Goal: Task Accomplishment & Management: Manage account settings

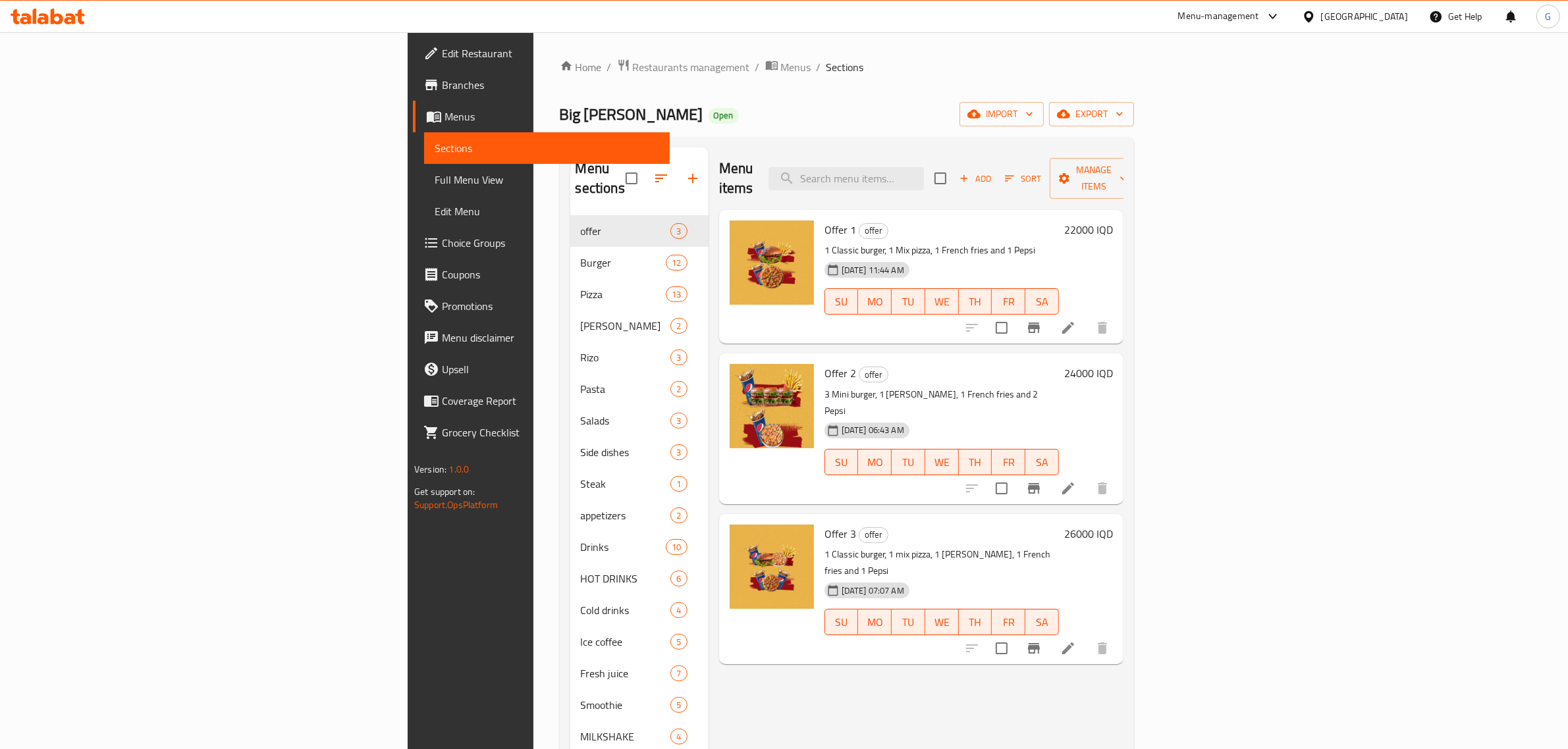
click at [533, 55] on div "Home / Restaurants management / Menus / Sections Big [PERSON_NAME] Open import …" at bounding box center [847, 482] width 627 height 901
click at [633, 63] on span "Restaurants management" at bounding box center [692, 67] width 117 height 16
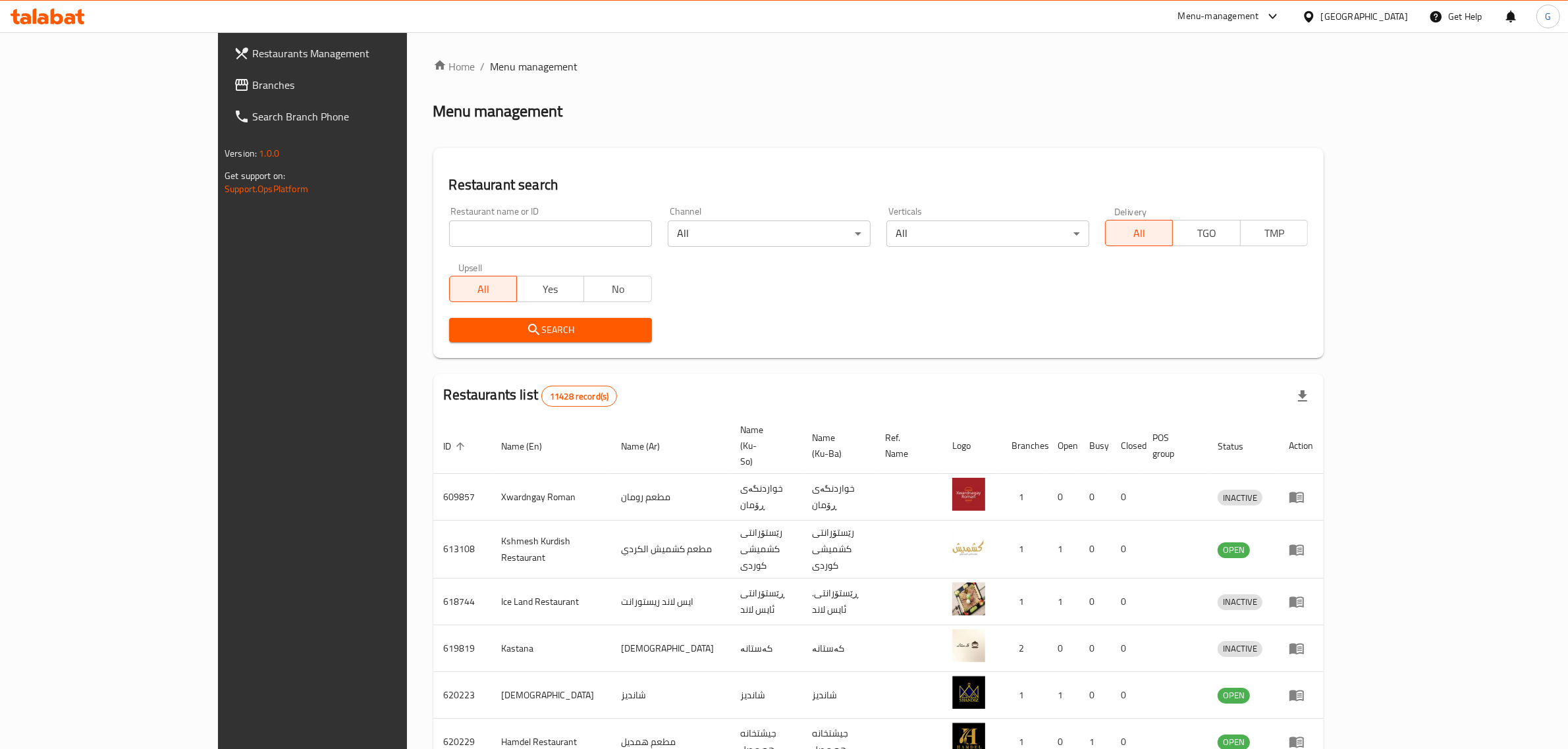
click at [441, 253] on div "Restaurant name or ID Restaurant name or ID" at bounding box center [550, 227] width 218 height 56
click at [449, 231] on input "search" at bounding box center [550, 234] width 203 height 26
type input "bloo"
click button "Search" at bounding box center [550, 330] width 203 height 24
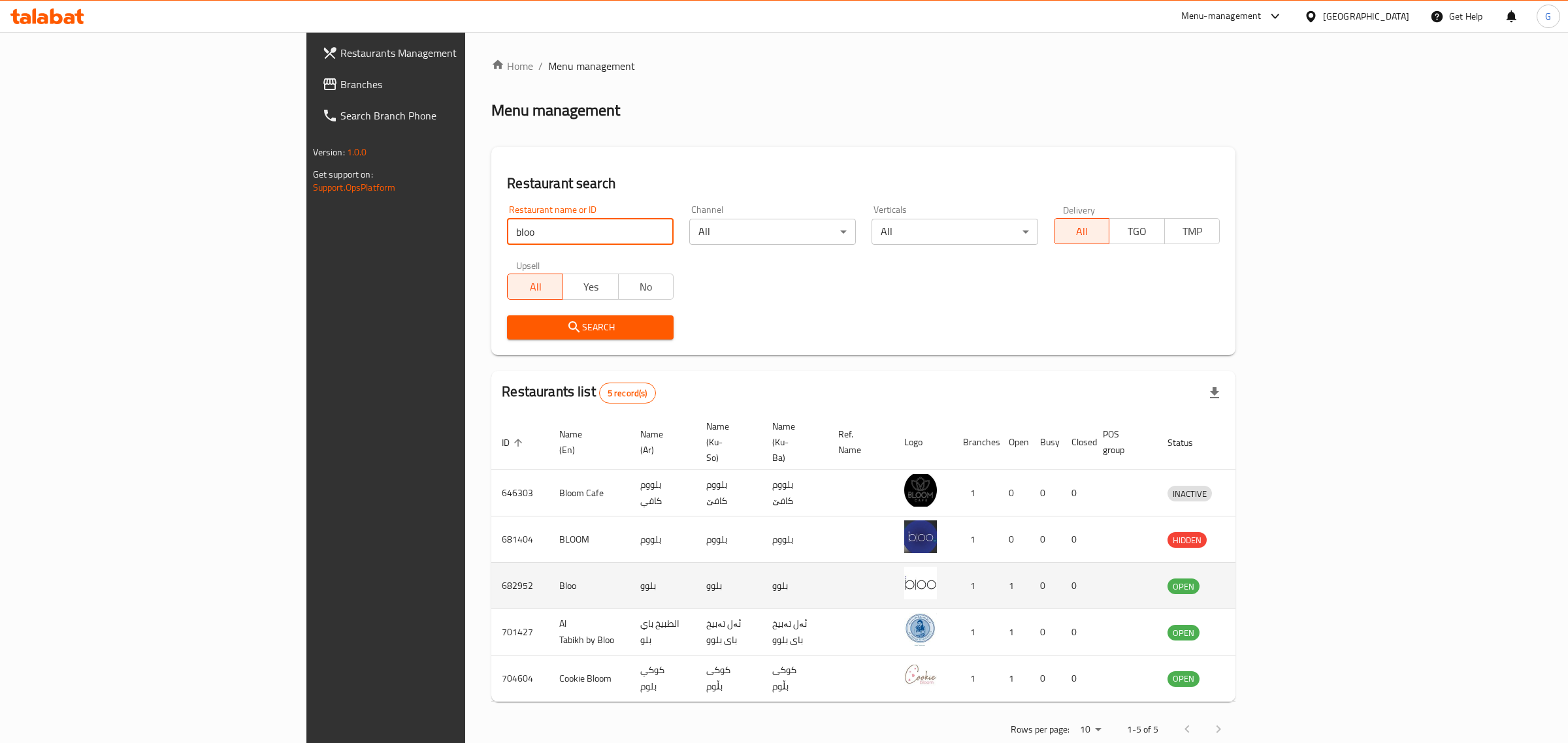
click at [1253, 581] on icon "enhanced table" at bounding box center [1246, 587] width 15 height 11
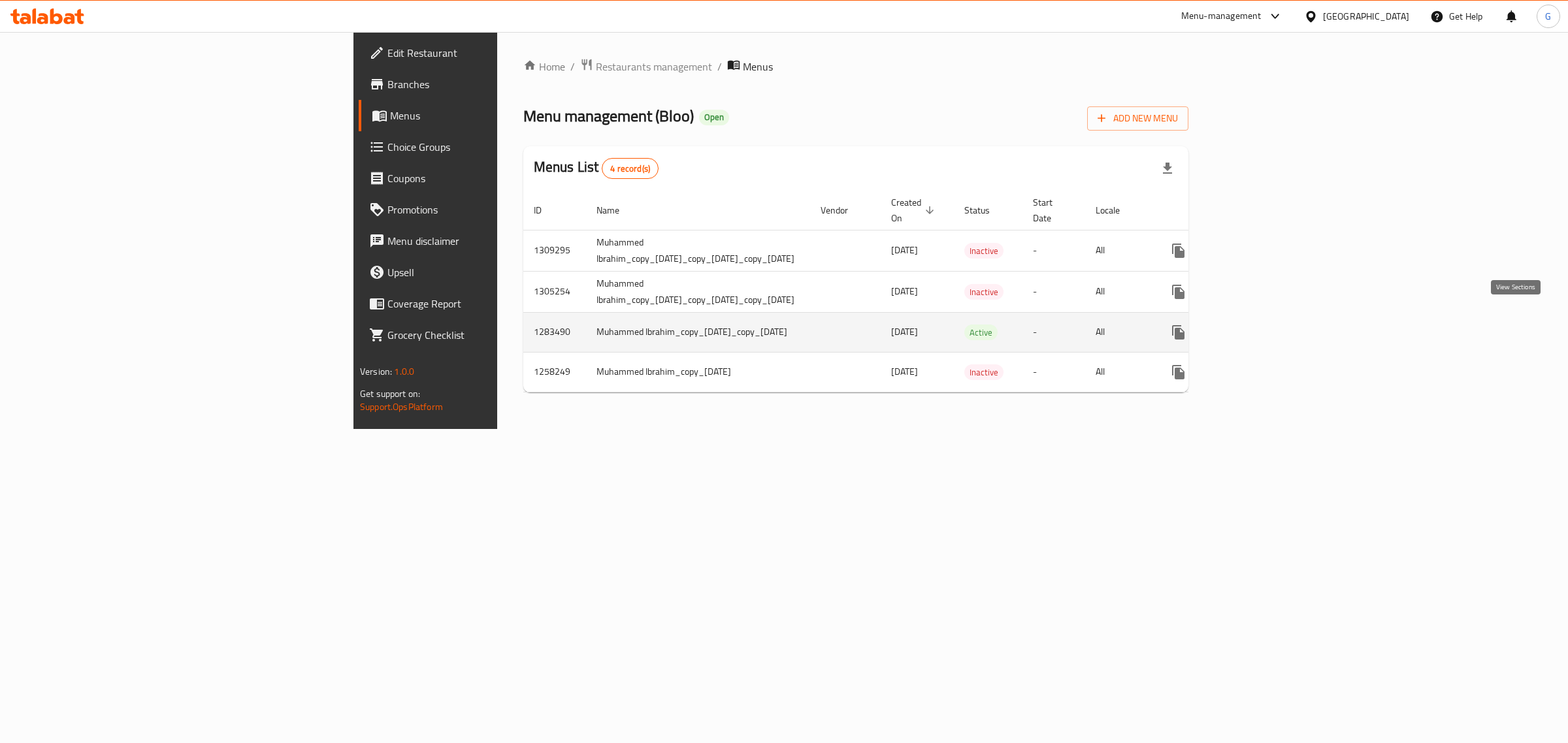
click at [1289, 329] on link "enhanced table" at bounding box center [1273, 332] width 32 height 32
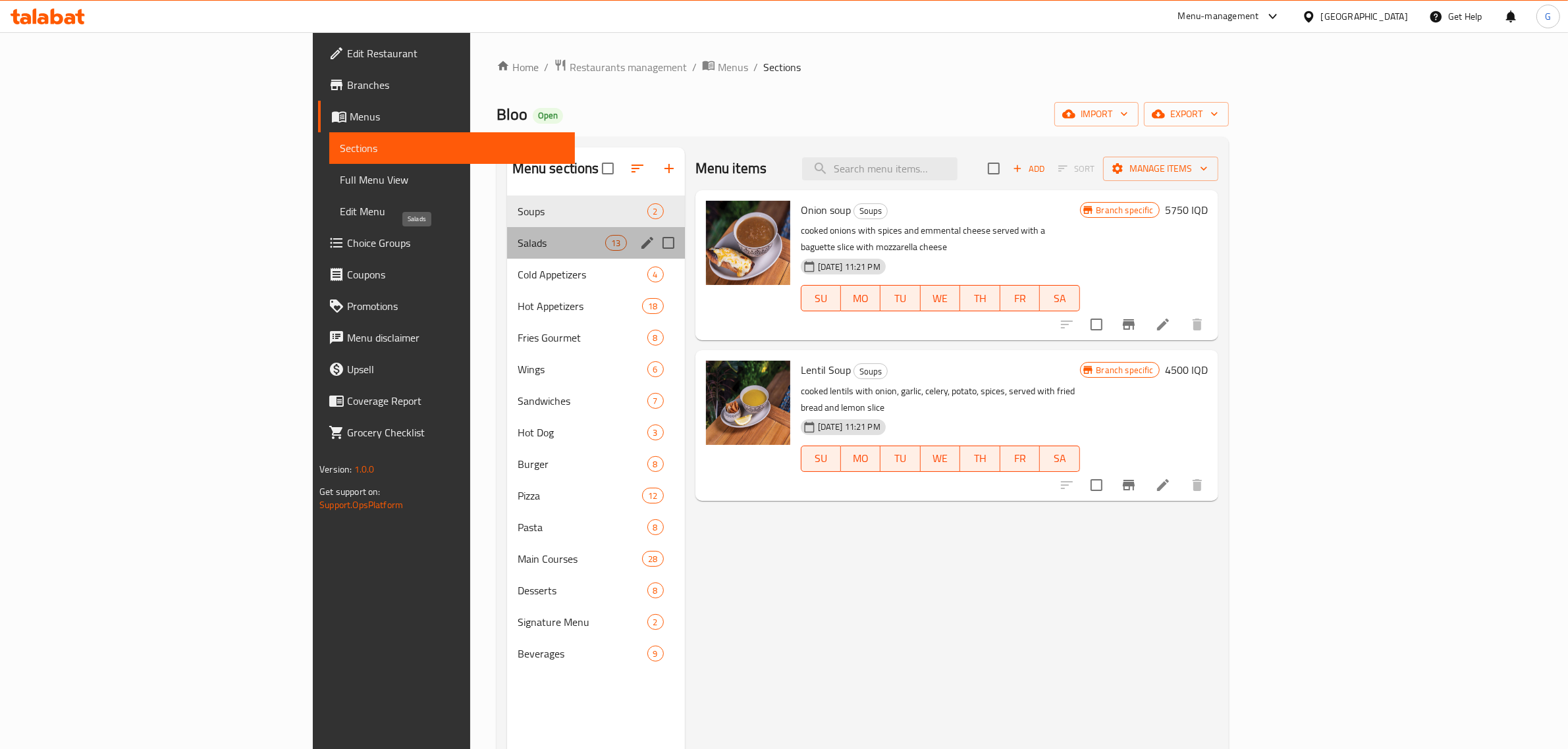
click at [518, 239] on span "Salads" at bounding box center [561, 243] width 88 height 16
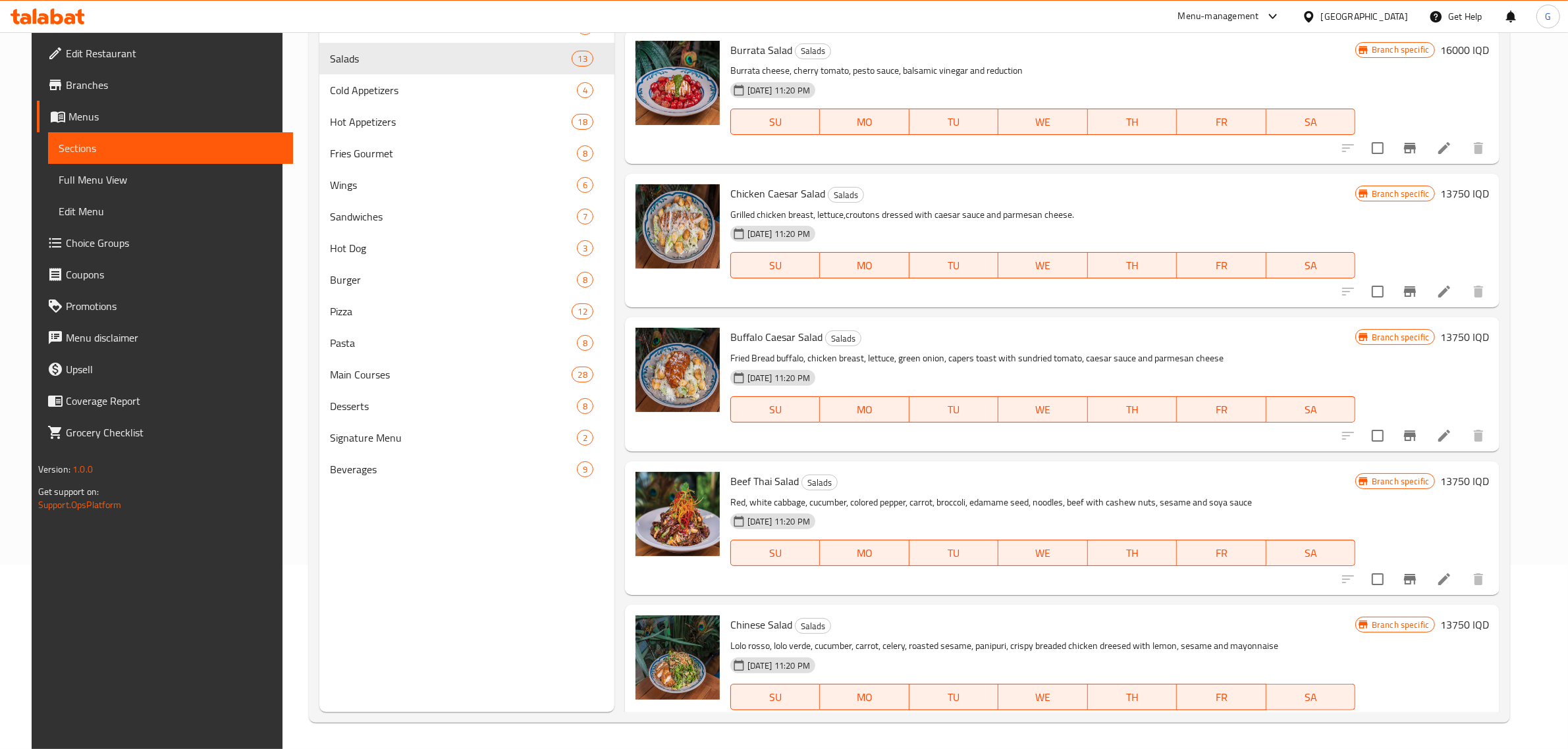
scroll to position [1177, 0]
